Goal: Information Seeking & Learning: Check status

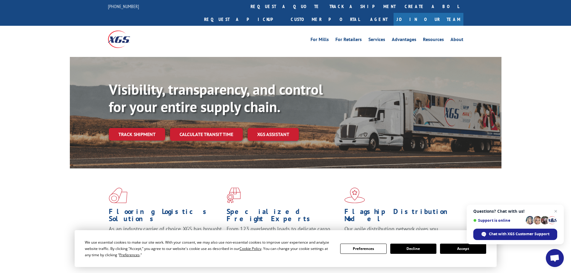
click at [325, 6] on link "track a shipment" at bounding box center [362, 6] width 75 height 13
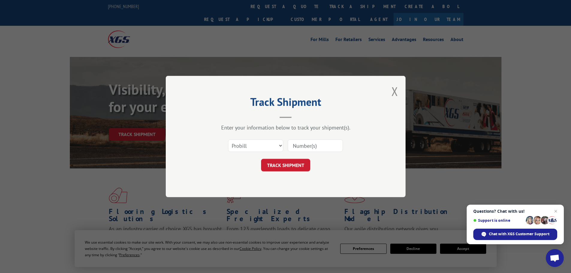
click at [304, 145] on input at bounding box center [315, 145] width 55 height 13
paste input "17230053"
type input "17230053"
click at [294, 165] on button "TRACK SHIPMENT" at bounding box center [285, 165] width 49 height 13
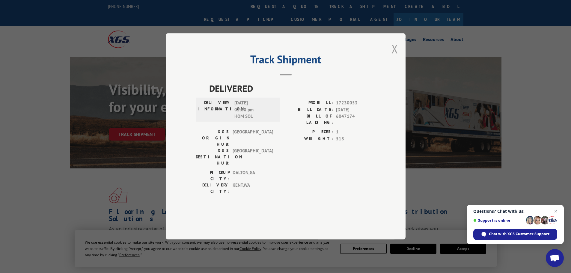
click at [396, 57] on button "Close modal" at bounding box center [395, 49] width 7 height 16
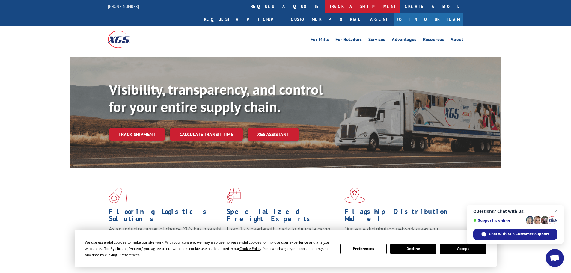
click at [325, 5] on link "track a shipment" at bounding box center [362, 6] width 75 height 13
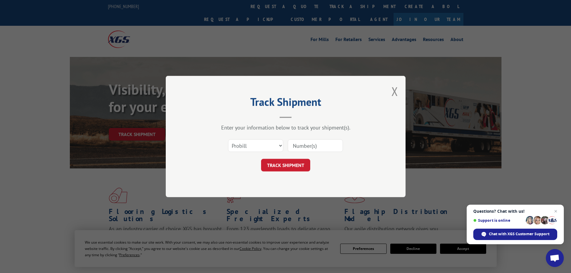
click at [312, 147] on input at bounding box center [315, 145] width 55 height 13
paste input "17230053"
type input "17230053"
click at [298, 165] on button "TRACK SHIPMENT" at bounding box center [285, 165] width 49 height 13
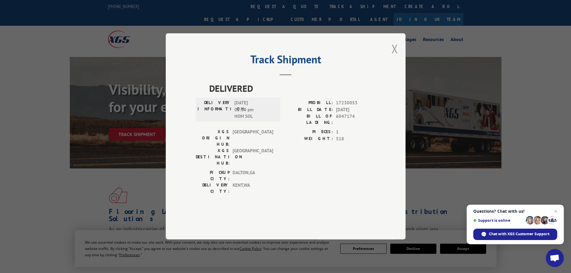
click at [394, 57] on button "Close modal" at bounding box center [395, 49] width 7 height 16
